Goal: Information Seeking & Learning: Find contact information

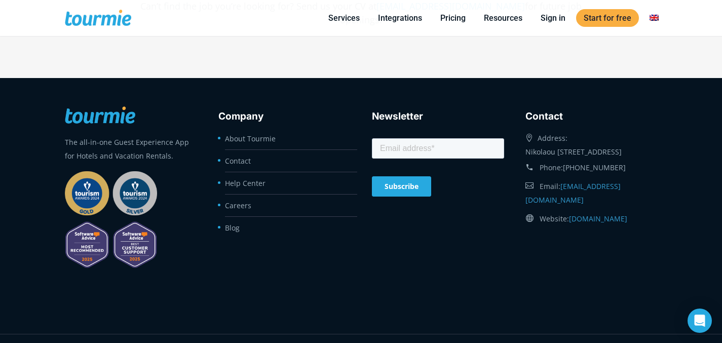
click at [255, 150] on li "Contact" at bounding box center [291, 161] width 132 height 22
click at [246, 156] on link "Contact" at bounding box center [238, 161] width 26 height 10
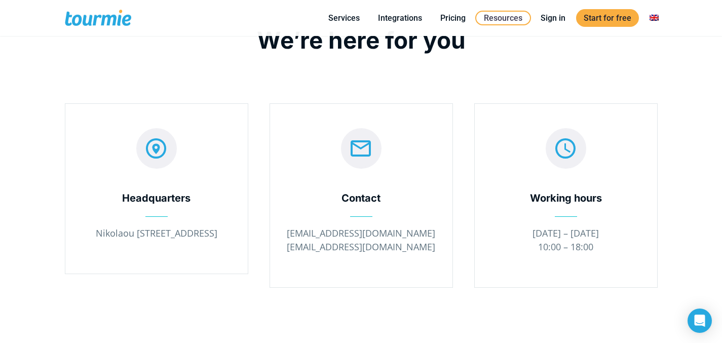
scroll to position [51, 0]
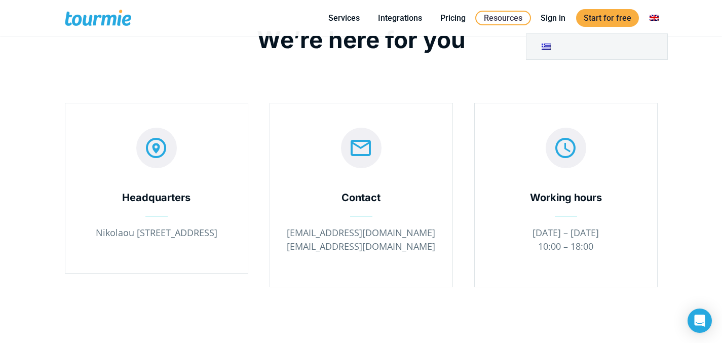
click at [653, 19] on link "Switch to" at bounding box center [654, 18] width 24 height 13
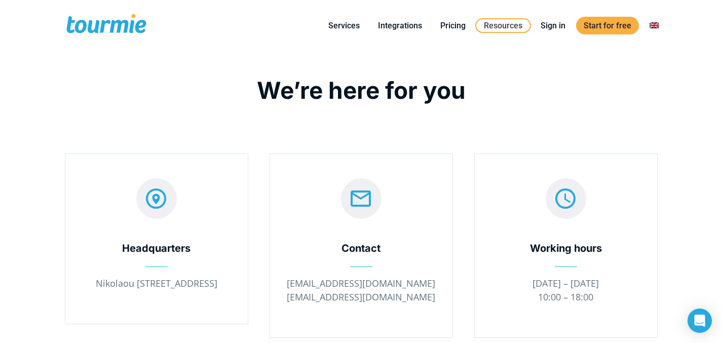
drag, startPoint x: 202, startPoint y: 301, endPoint x: 80, endPoint y: 281, distance: 123.8
click at [81, 281] on p "Nikolaou [STREET_ADDRESS]" at bounding box center [157, 284] width 152 height 14
copy p "Nikolaou [STREET_ADDRESS]"
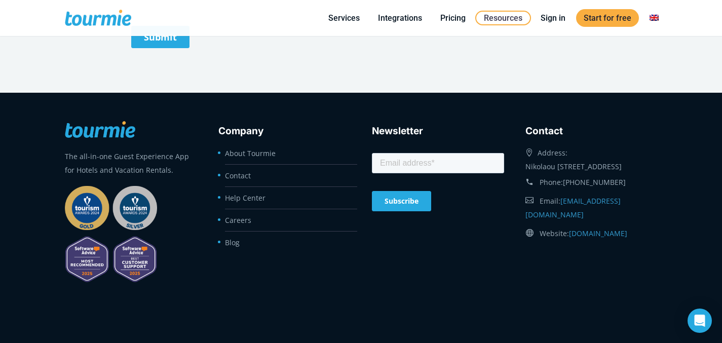
scroll to position [732, 0]
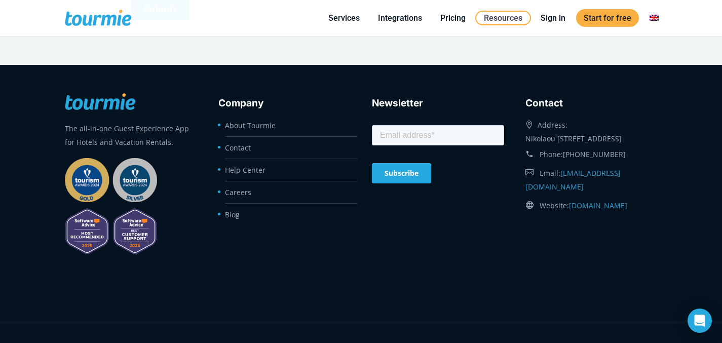
drag, startPoint x: 628, startPoint y: 166, endPoint x: 566, endPoint y: 170, distance: 61.9
click at [566, 164] on div "Phone: [PHONE_NUMBER]" at bounding box center [592, 154] width 132 height 18
copy link "[PHONE_NUMBER]"
drag, startPoint x: 637, startPoint y: 185, endPoint x: 560, endPoint y: 191, distance: 76.8
click at [560, 191] on div "Email: [EMAIL_ADDRESS][DOMAIN_NAME]" at bounding box center [592, 180] width 132 height 32
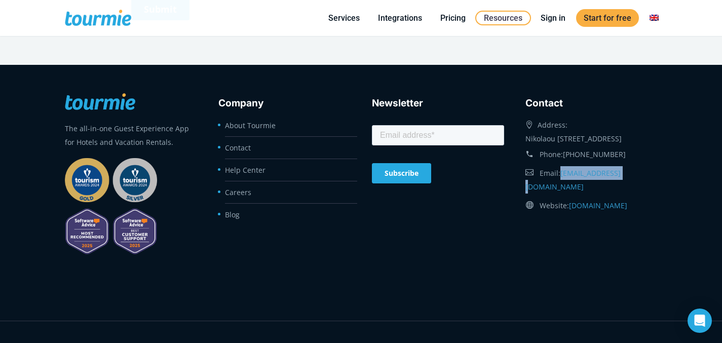
copy div "[EMAIL_ADDRESS][DOMAIN_NAME]"
click at [416, 237] on div "The all-in-one Guest Experience App for Hotels and Vacation Rentals. Company Ab…" at bounding box center [361, 191] width 614 height 213
click at [261, 145] on li "Contact" at bounding box center [291, 148] width 132 height 22
click at [251, 147] on li "Contact" at bounding box center [291, 148] width 132 height 22
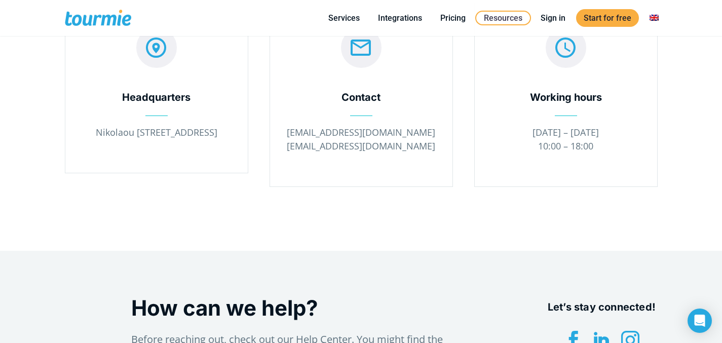
scroll to position [0, 0]
